Goal: Information Seeking & Learning: Understand process/instructions

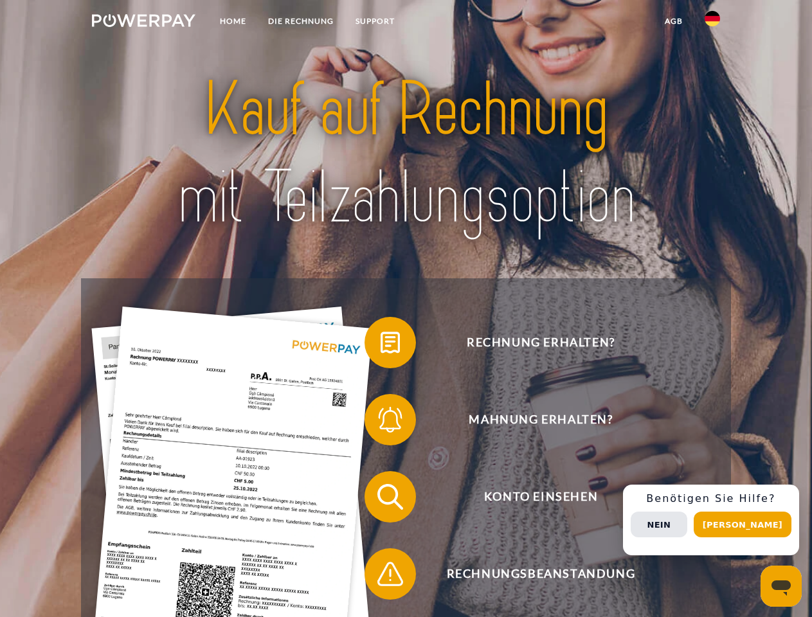
click at [143, 22] on img at bounding box center [143, 20] width 103 height 13
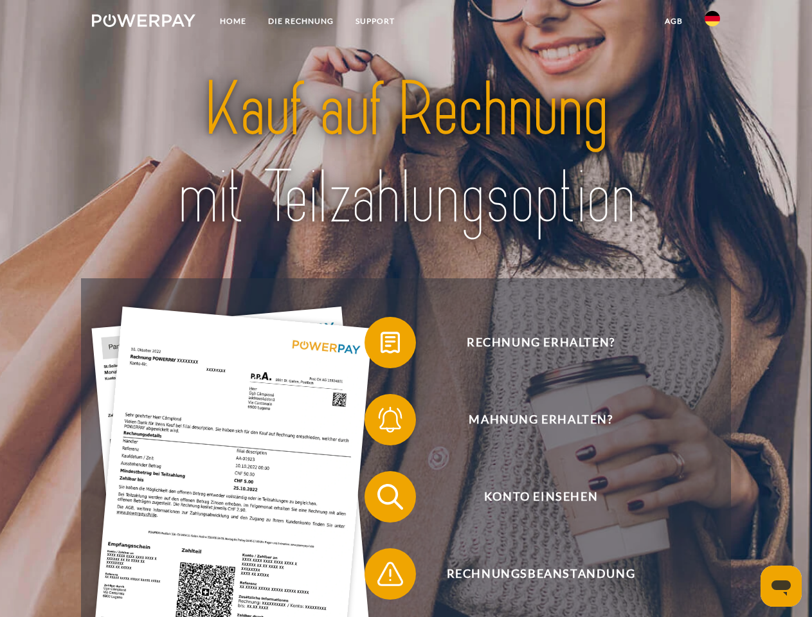
click at [712, 22] on img at bounding box center [711, 18] width 15 height 15
click at [673, 21] on link "agb" at bounding box center [673, 21] width 40 height 23
click at [380, 345] on span at bounding box center [371, 342] width 64 height 64
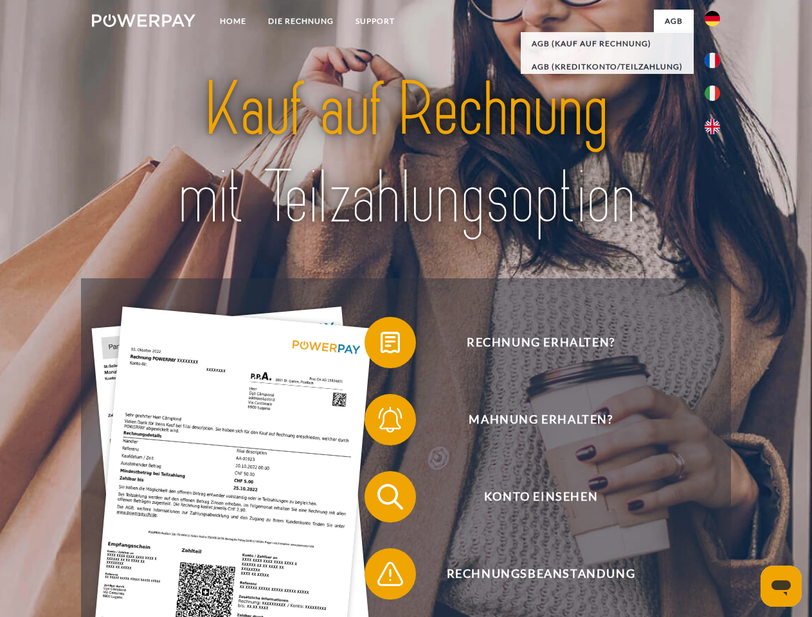
click at [380, 422] on span at bounding box center [371, 419] width 64 height 64
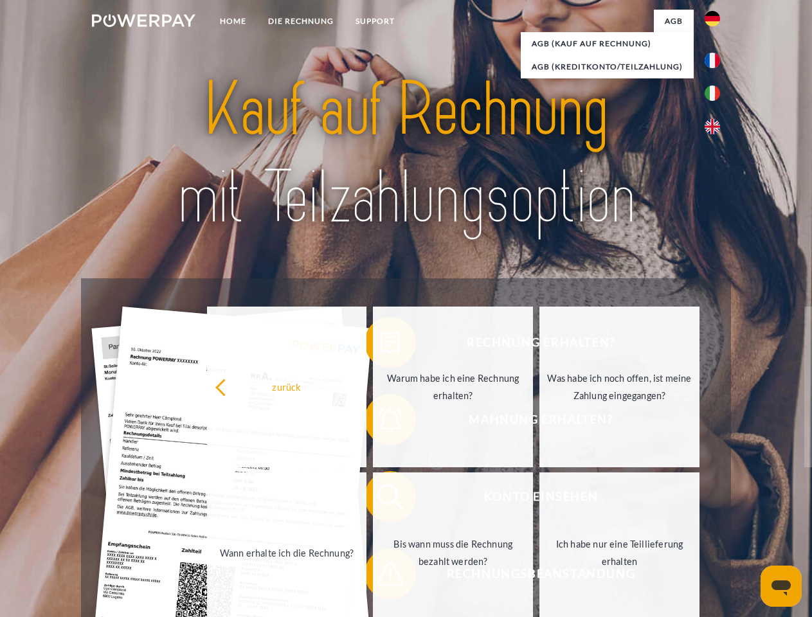
click at [380, 499] on link "Bis wann muss die Rechnung bezahlt werden?" at bounding box center [453, 552] width 160 height 161
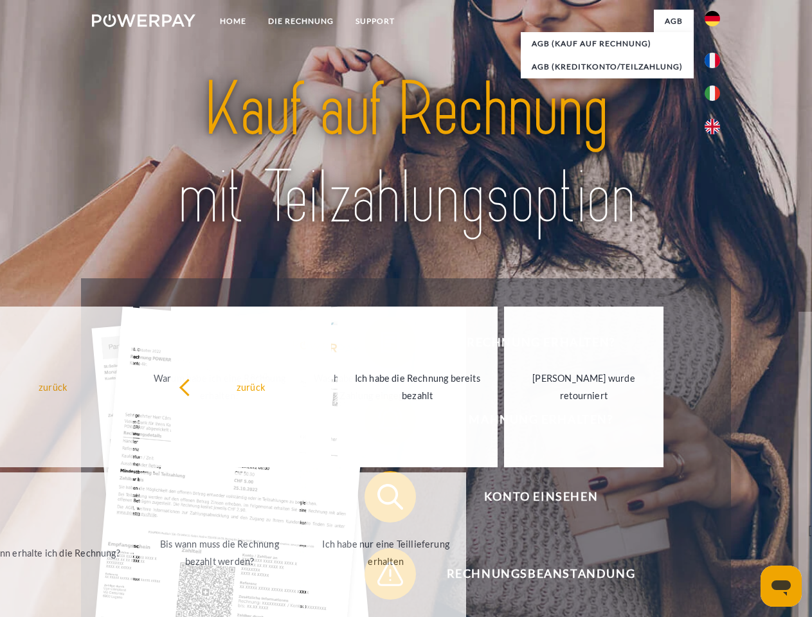
click at [380, 576] on span at bounding box center [371, 574] width 64 height 64
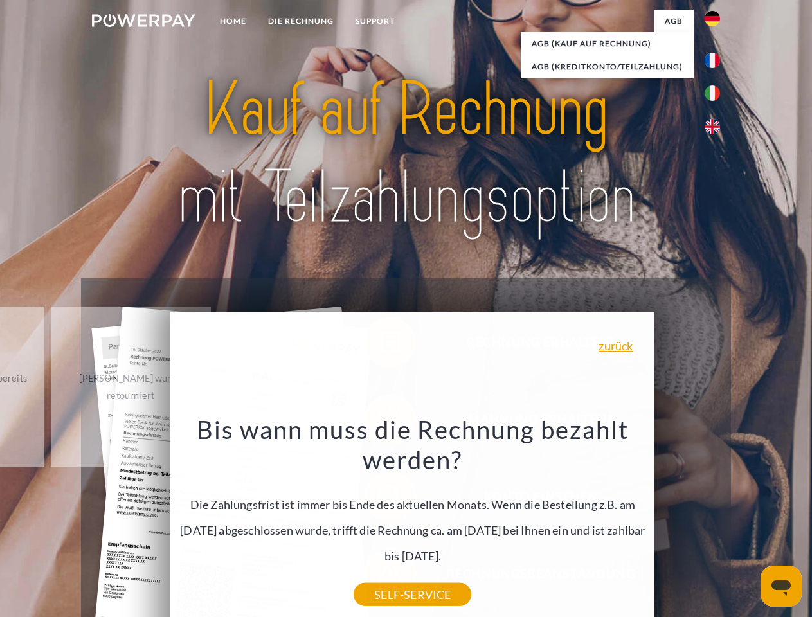
click at [715, 520] on div "Rechnung erhalten? Mahnung erhalten? Konto einsehen" at bounding box center [405, 535] width 649 height 514
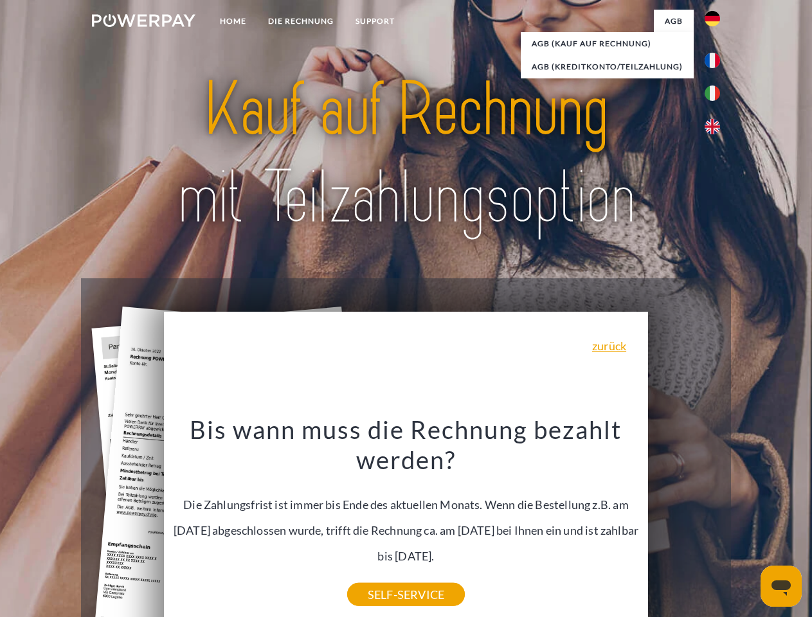
click at [684, 522] on span "Konto einsehen" at bounding box center [540, 496] width 315 height 51
click at [747, 524] on header "Home DIE RECHNUNG SUPPORT" at bounding box center [406, 443] width 812 height 887
